Goal: Task Accomplishment & Management: Use online tool/utility

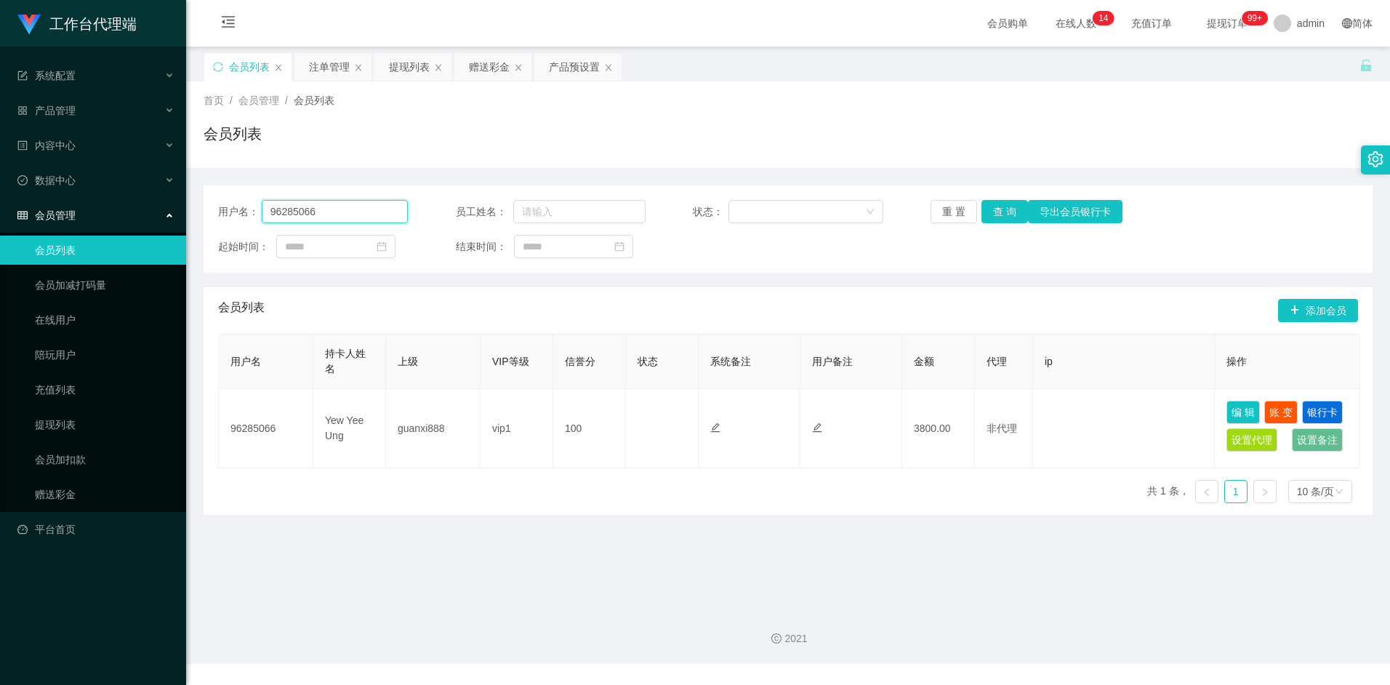
drag, startPoint x: 337, startPoint y: 216, endPoint x: 244, endPoint y: 209, distance: 92.6
click at [245, 210] on div "用户名： 96285066" at bounding box center [313, 211] width 190 height 23
paste input "mart"
type input "mart"
click at [1012, 220] on button "查 询" at bounding box center [1005, 211] width 47 height 23
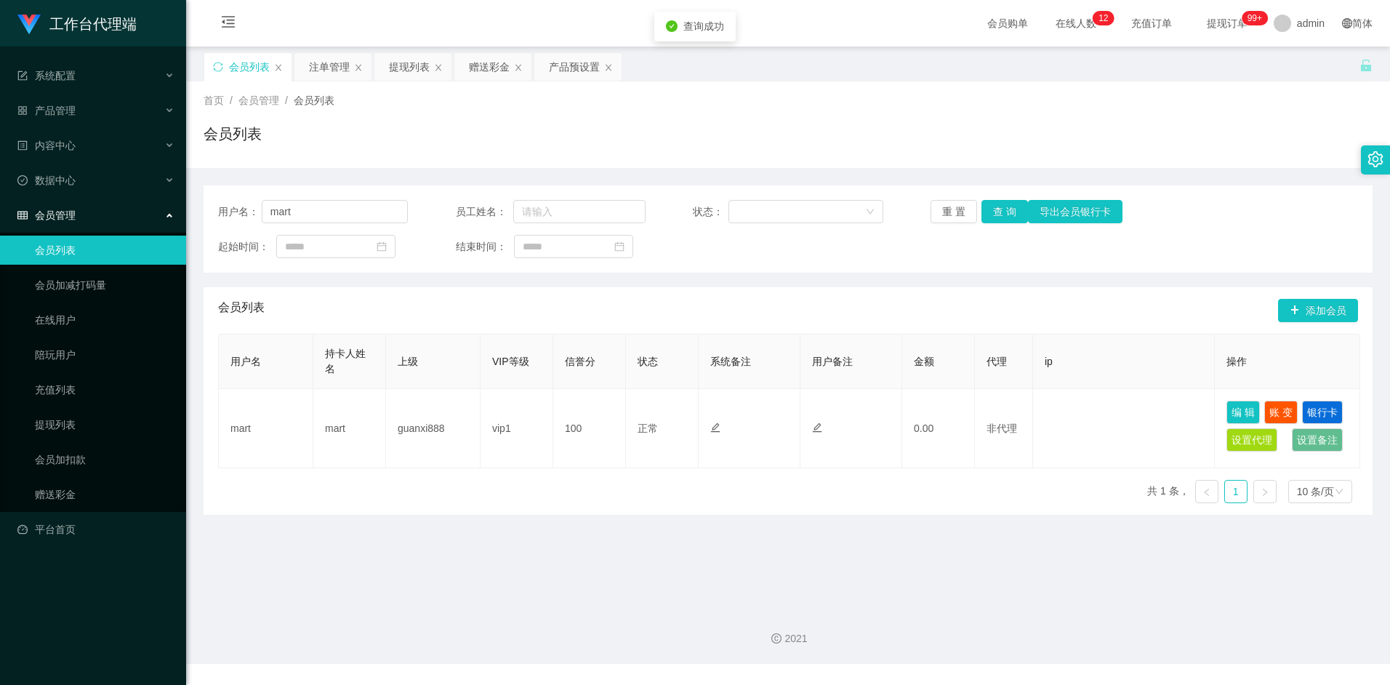
click at [651, 310] on div "会员列表 添加会员" at bounding box center [788, 310] width 1140 height 47
click at [1007, 212] on button "查 询" at bounding box center [1005, 211] width 47 height 23
click at [487, 67] on div "赠送彩金" at bounding box center [489, 67] width 41 height 28
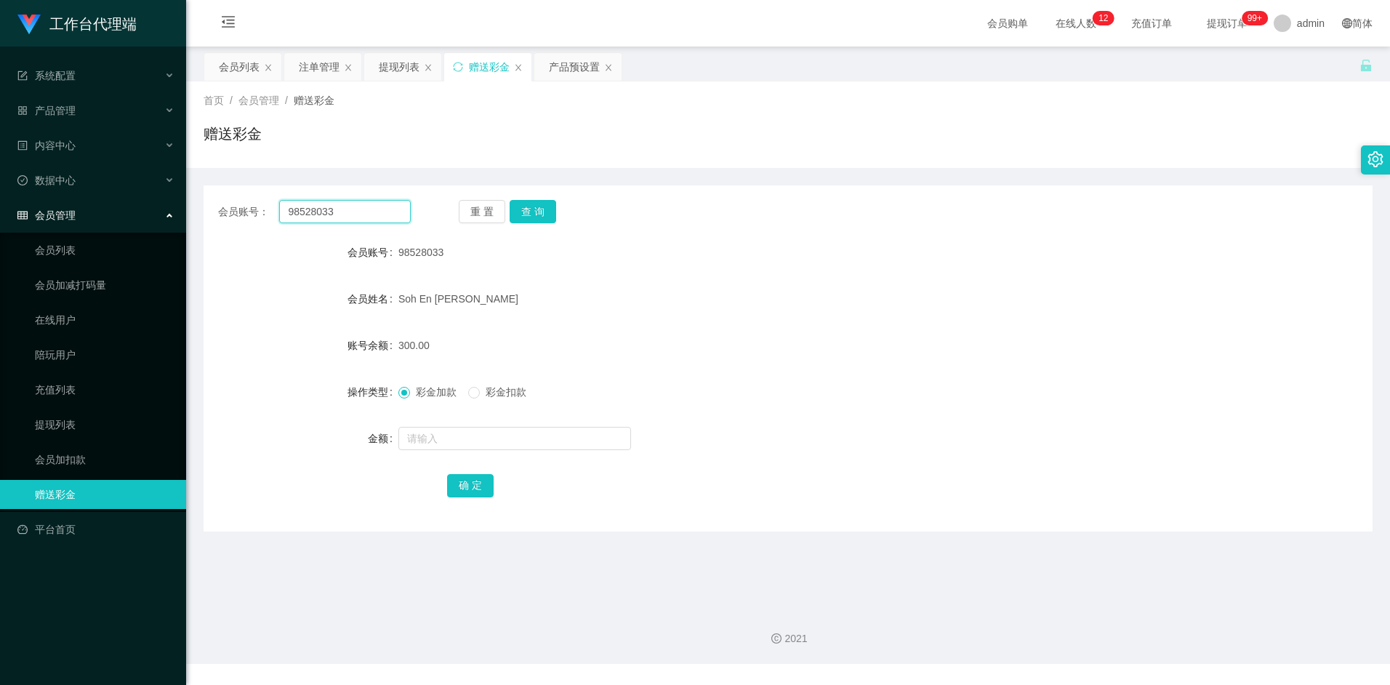
click at [348, 209] on input "98528033" at bounding box center [344, 211] width 131 height 23
drag, startPoint x: 348, startPoint y: 209, endPoint x: 236, endPoint y: 207, distance: 112.7
click at [236, 207] on div "会员账号： 98528033" at bounding box center [314, 211] width 193 height 23
paste input "mart"
type input "mart"
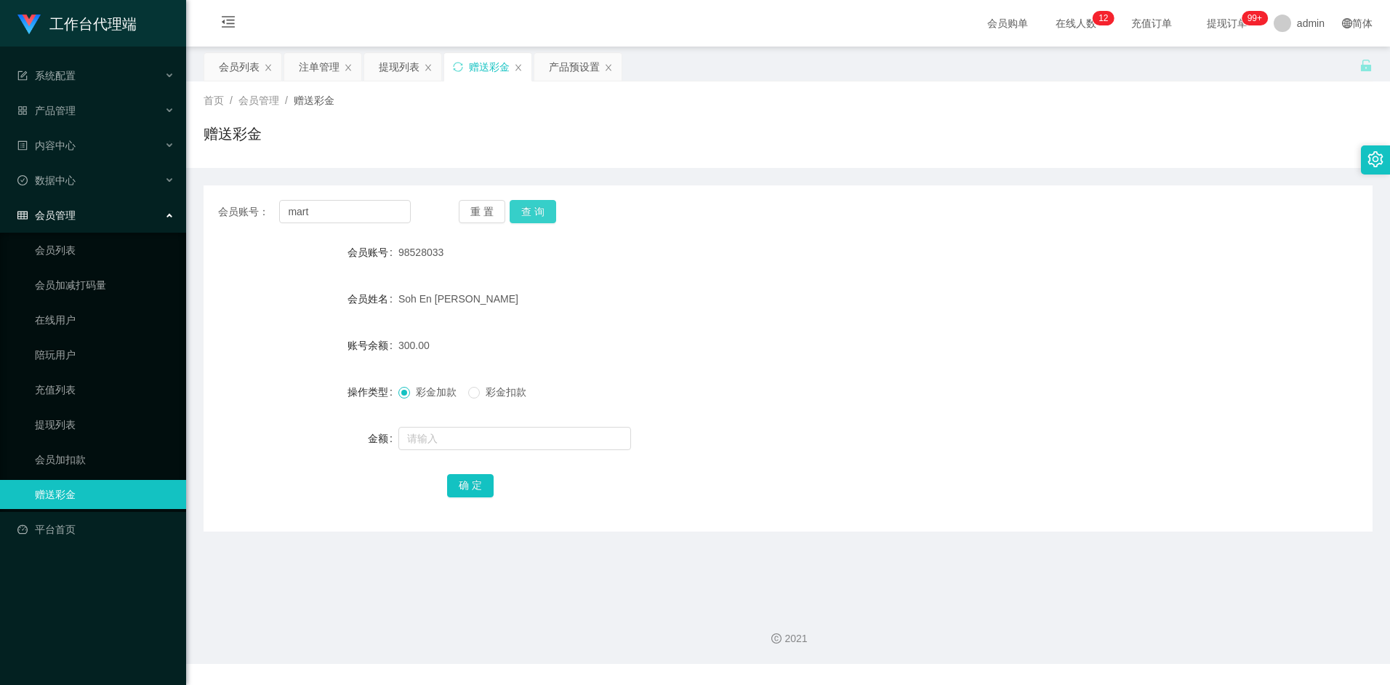
click at [536, 207] on button "查 询" at bounding box center [533, 211] width 47 height 23
click at [464, 441] on input "text" at bounding box center [515, 438] width 233 height 23
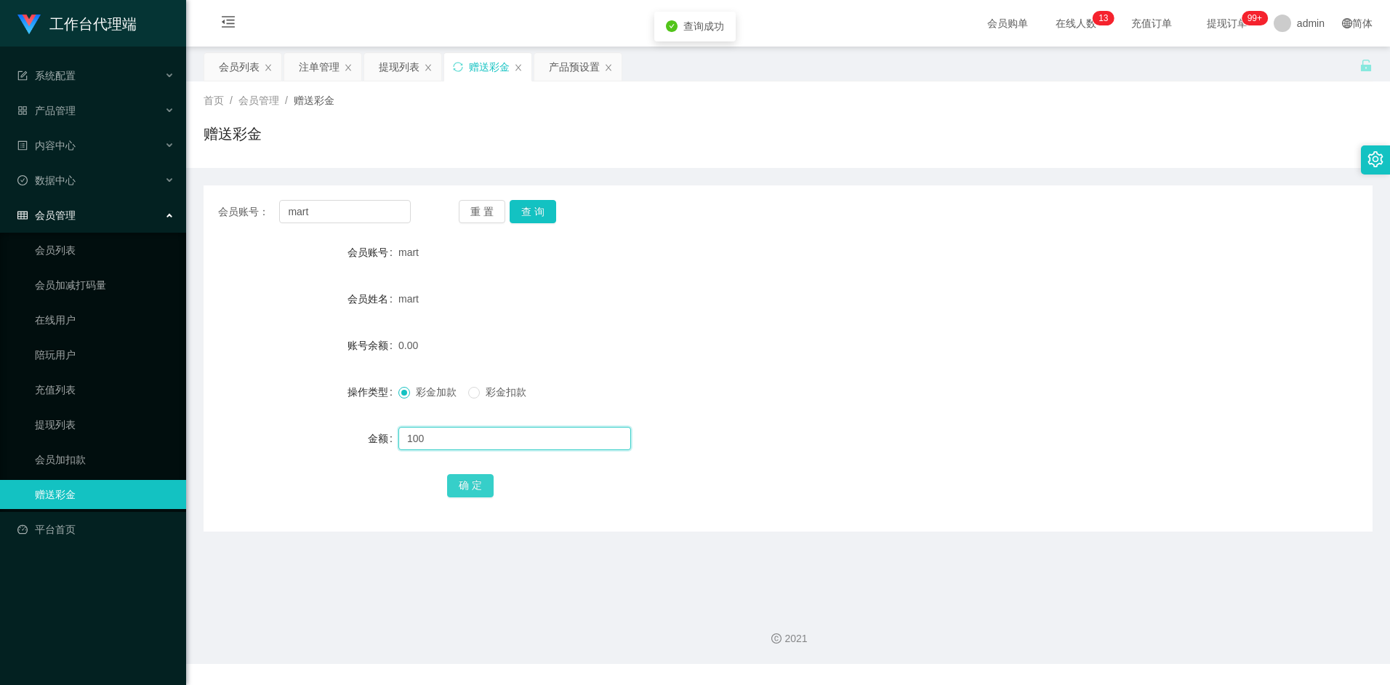
type input "100"
click at [465, 481] on button "确 定" at bounding box center [470, 485] width 47 height 23
click at [647, 367] on form "会员账号 mart 会员姓名 mart 账号余额 100.00 操作类型 彩金加款 彩金扣款 金额 确 定" at bounding box center [788, 369] width 1169 height 262
click at [676, 327] on form "会员账号 mart 会员姓名 mart 账号余额 100.00 操作类型 彩金加款 彩金扣款 金额 确 定" at bounding box center [788, 369] width 1169 height 262
